Goal: Transaction & Acquisition: Obtain resource

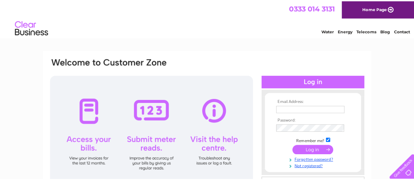
scroll to position [65, 0]
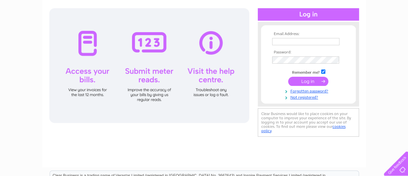
type input "finance@jmoncrieff.co.uk"
click at [312, 83] on input "submit" at bounding box center [308, 81] width 40 height 9
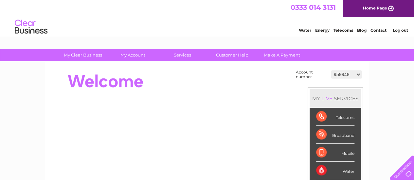
click at [338, 73] on select "959948 30316568" at bounding box center [346, 75] width 30 height 8
select select "30316568"
click at [331, 71] on select "959948 30316568" at bounding box center [346, 75] width 30 height 8
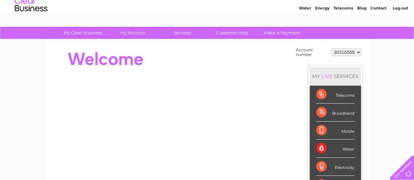
scroll to position [33, 0]
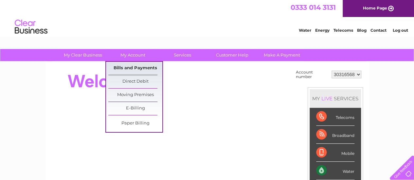
click at [135, 68] on link "Bills and Payments" at bounding box center [135, 68] width 54 height 13
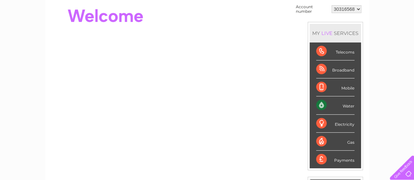
scroll to position [86, 0]
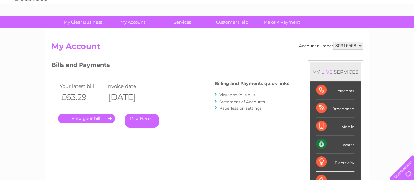
scroll to position [65, 0]
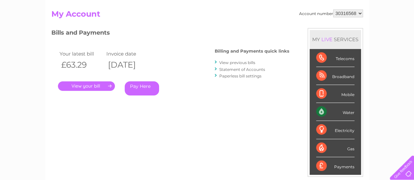
click at [102, 89] on link "." at bounding box center [86, 85] width 57 height 9
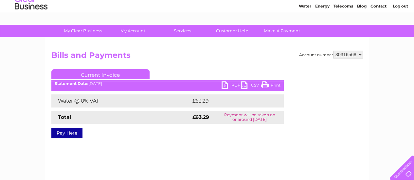
scroll to position [33, 0]
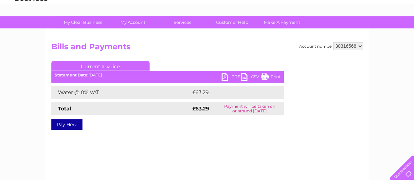
click at [233, 76] on link "PDF" at bounding box center [231, 77] width 20 height 9
